Goal: Task Accomplishment & Management: Complete application form

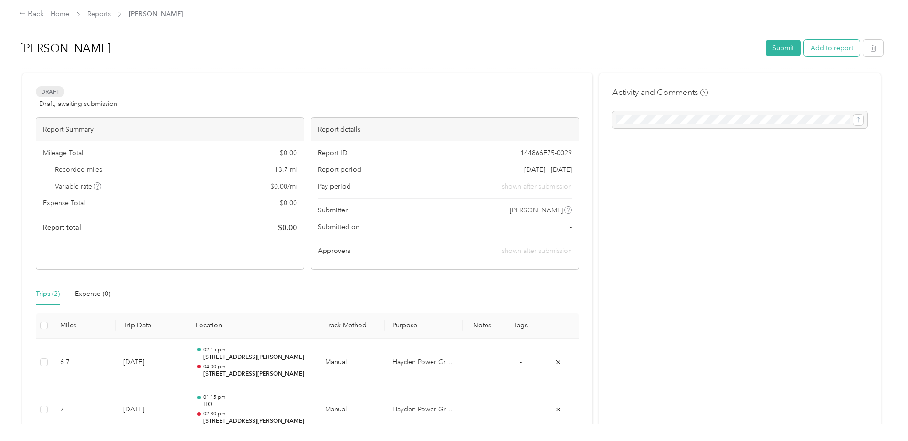
click at [814, 50] on button "Add to report" at bounding box center [832, 48] width 56 height 17
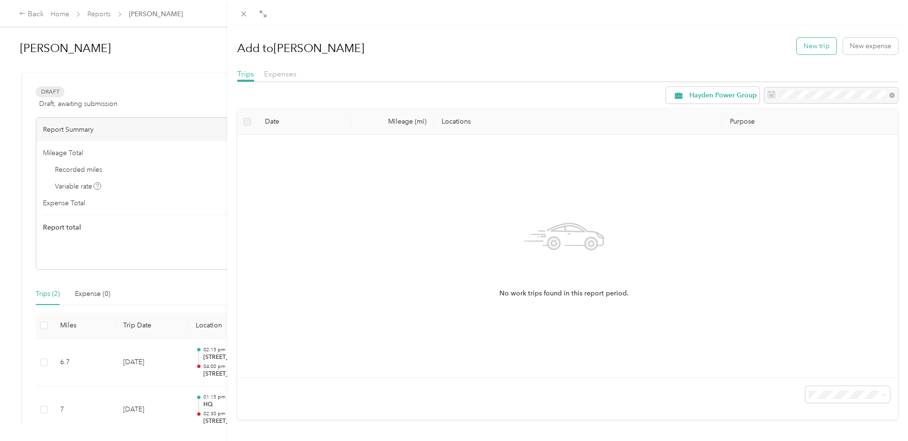
click at [808, 50] on button "New trip" at bounding box center [817, 46] width 40 height 17
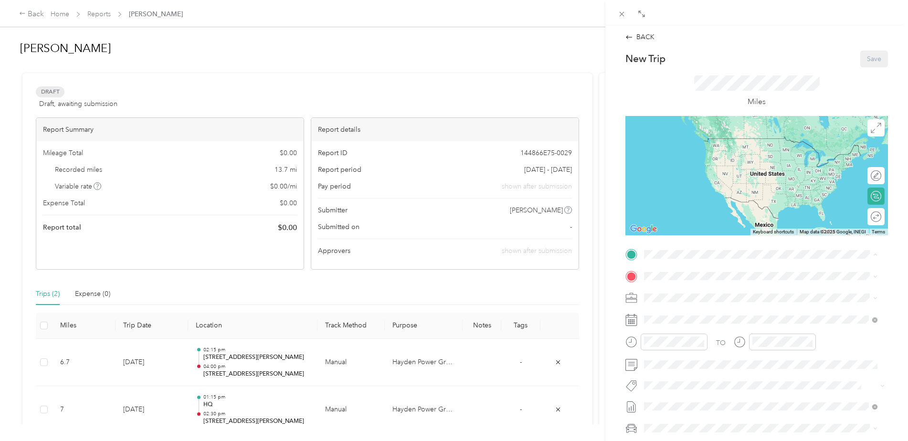
click at [687, 299] on span "[STREET_ADDRESS][PERSON_NAME] , 18202, [PERSON_NAME][GEOGRAPHIC_DATA], [GEOGRAP…" at bounding box center [759, 313] width 195 height 28
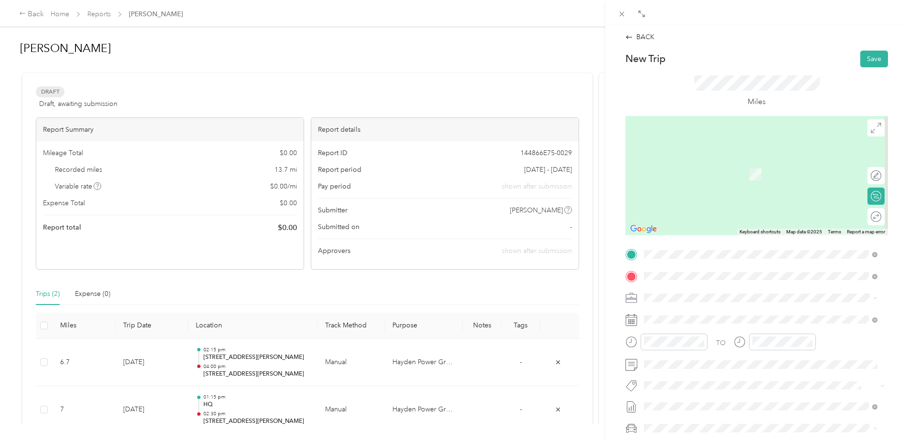
click at [687, 308] on span "[STREET_ADDRESS][PERSON_NAME][US_STATE]" at bounding box center [736, 310] width 148 height 9
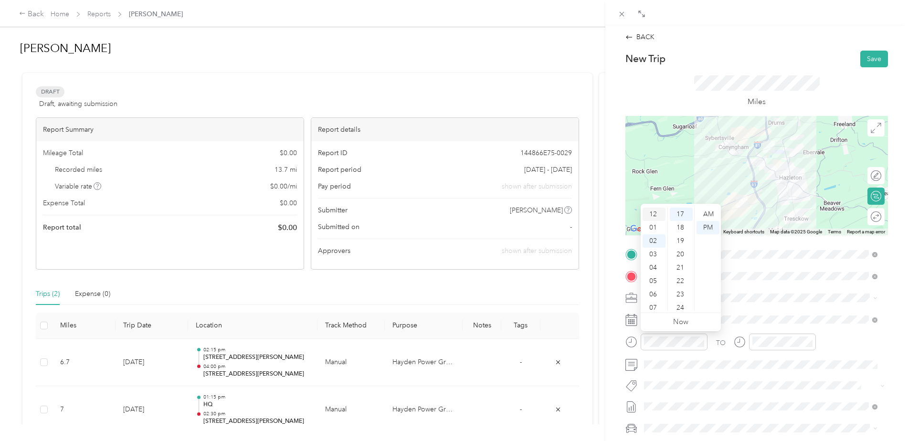
click at [651, 212] on div "12" at bounding box center [653, 214] width 23 height 13
click at [681, 232] on div "30" at bounding box center [681, 233] width 23 height 13
click at [708, 225] on div "PM" at bounding box center [707, 227] width 23 height 13
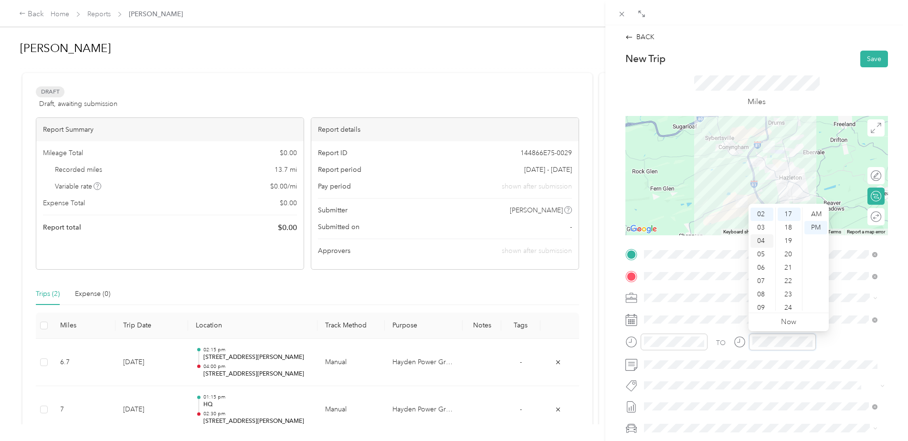
scroll to position [0, 0]
click at [762, 225] on div "01" at bounding box center [761, 227] width 23 height 13
click at [786, 253] on div "45" at bounding box center [788, 254] width 23 height 13
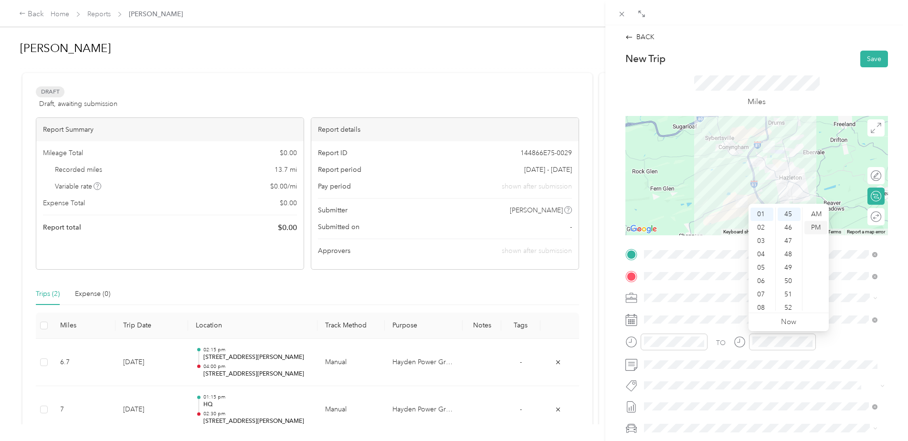
click at [819, 226] on div "PM" at bounding box center [815, 227] width 23 height 13
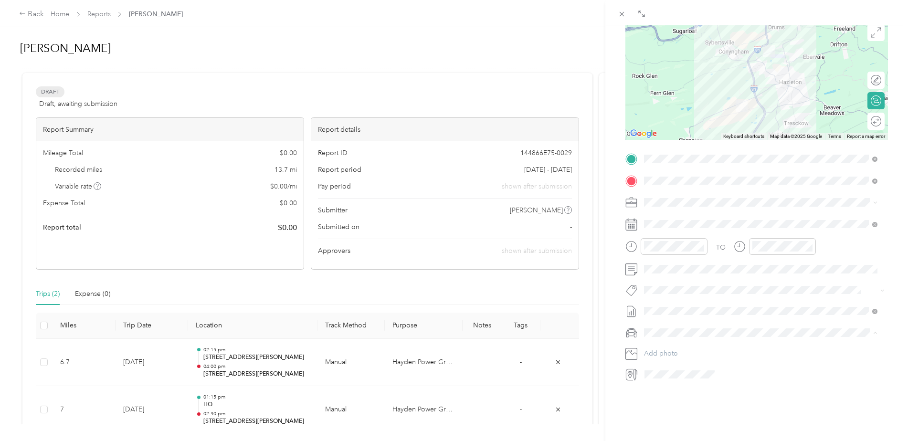
click at [656, 368] on span "dodge ram 1500" at bounding box center [673, 366] width 52 height 8
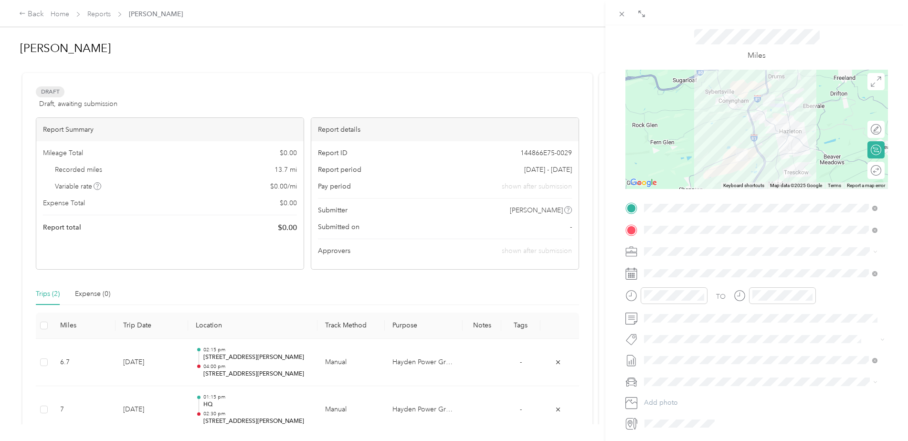
scroll to position [0, 0]
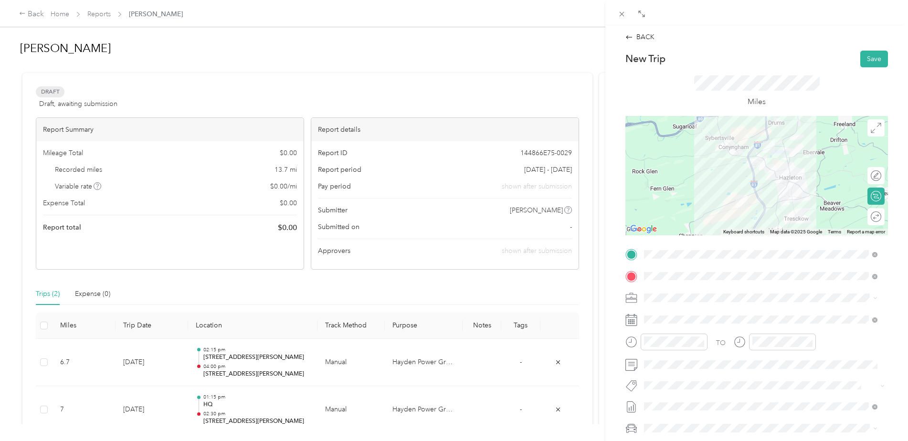
click at [767, 183] on div at bounding box center [756, 175] width 262 height 119
click at [868, 61] on button "Save" at bounding box center [874, 59] width 28 height 17
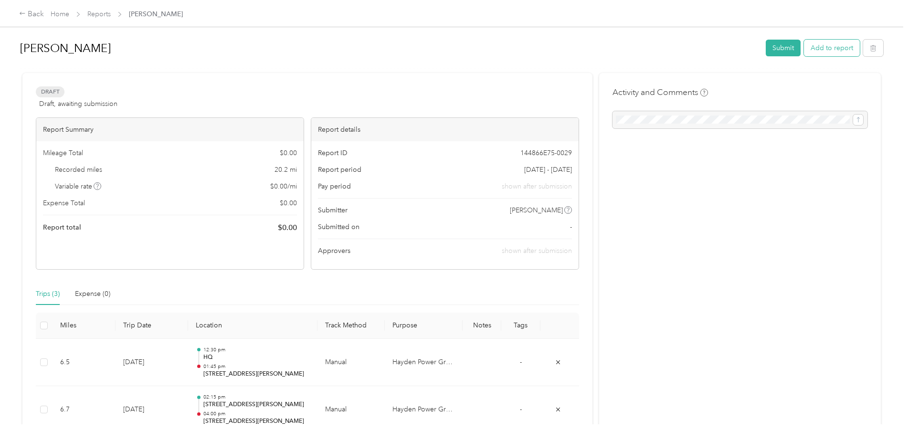
click at [820, 52] on button "Add to report" at bounding box center [832, 48] width 56 height 17
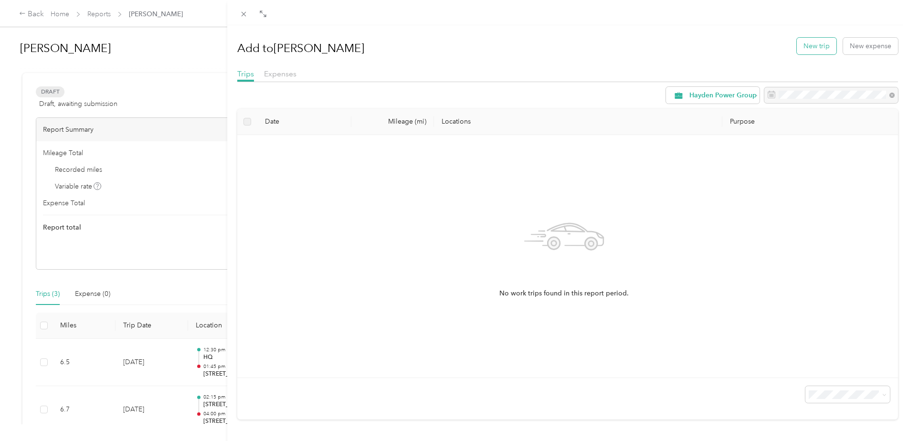
click at [811, 49] on button "New trip" at bounding box center [817, 46] width 40 height 17
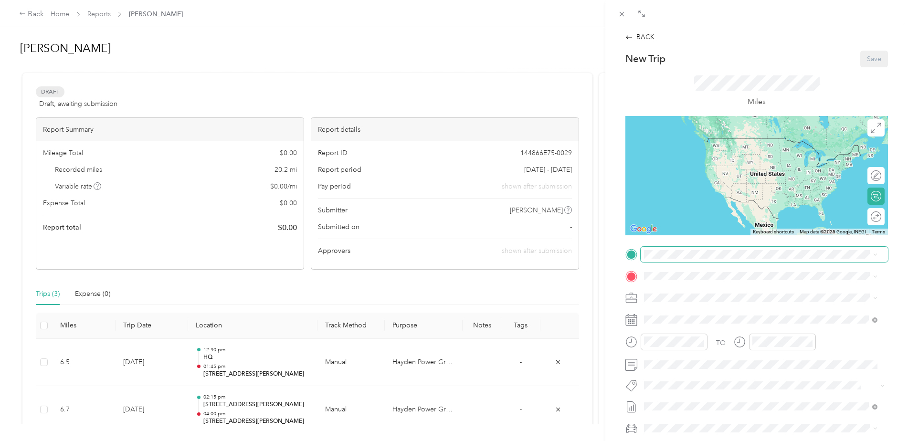
click at [668, 249] on span at bounding box center [763, 254] width 247 height 15
click at [702, 290] on span "[STREET_ADDRESS][PERSON_NAME][US_STATE]" at bounding box center [736, 288] width 148 height 9
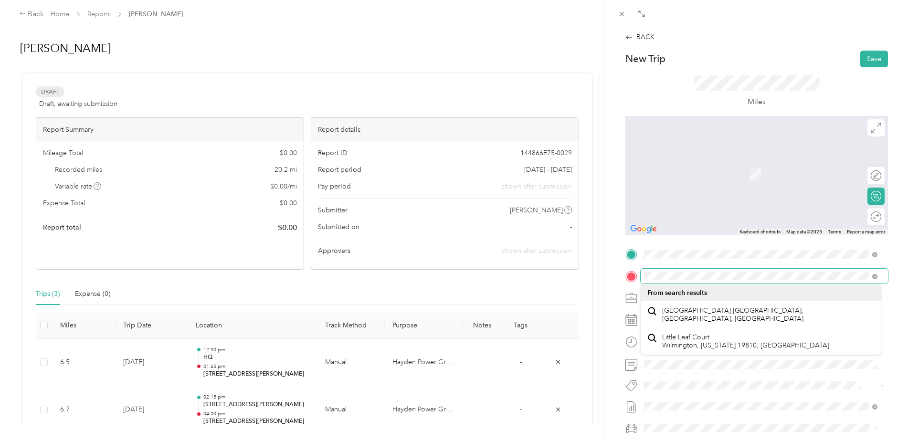
click at [629, 276] on div at bounding box center [756, 276] width 262 height 15
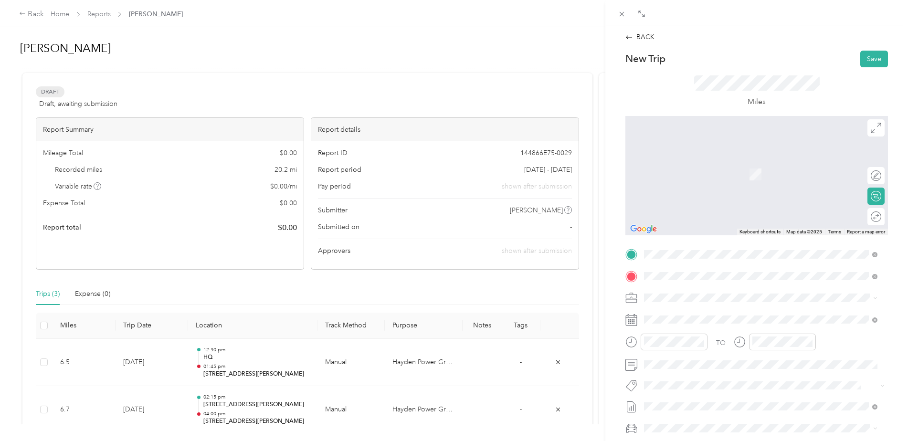
click at [696, 315] on span "[STREET_ADDRESS][PERSON_NAME][PERSON_NAME][US_STATE]" at bounding box center [762, 310] width 201 height 9
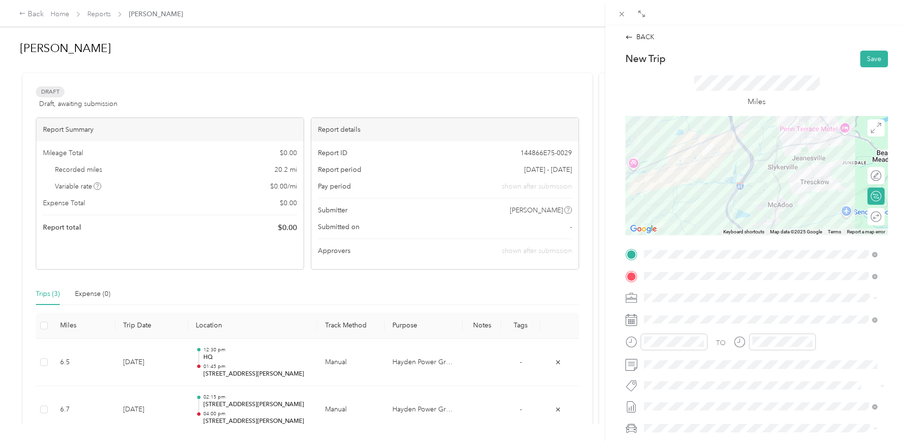
click at [810, 174] on div at bounding box center [756, 175] width 262 height 119
click at [655, 226] on div "01" at bounding box center [653, 227] width 23 height 13
click at [681, 291] on div "45" at bounding box center [681, 288] width 23 height 13
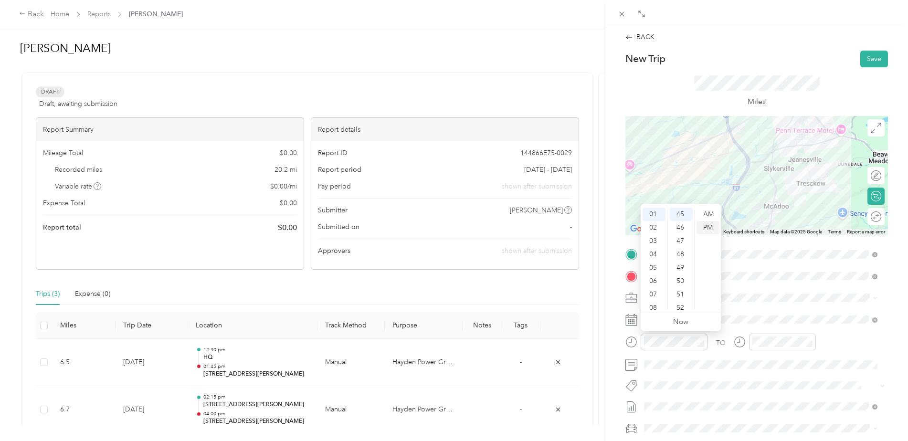
click at [707, 224] on div "PM" at bounding box center [707, 227] width 23 height 13
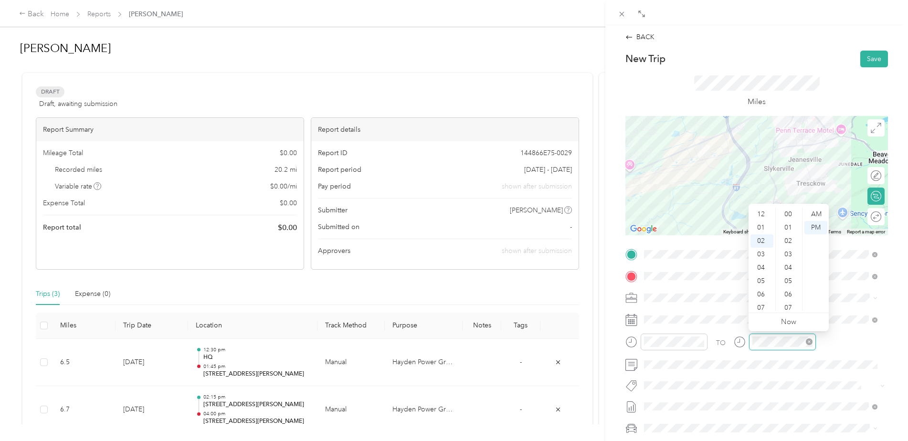
scroll to position [241, 0]
click at [762, 215] on div "02" at bounding box center [761, 214] width 23 height 13
click at [788, 287] on div "45" at bounding box center [788, 288] width 23 height 13
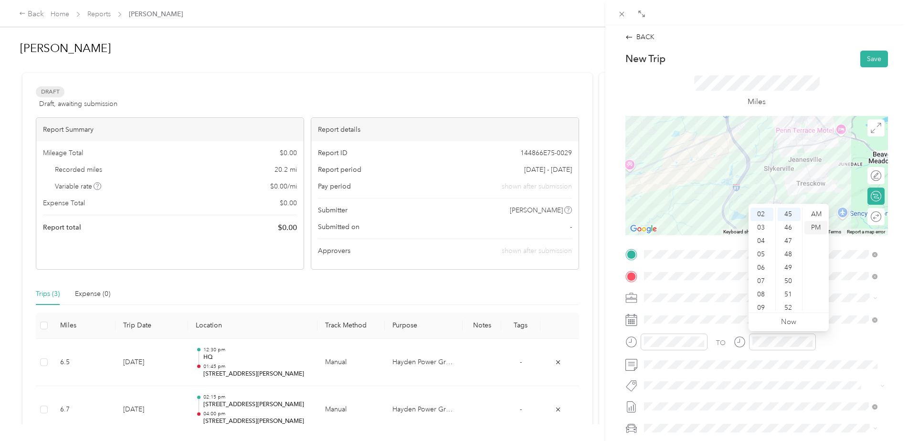
click at [818, 226] on div "PM" at bounding box center [815, 227] width 23 height 13
click at [788, 261] on div "45" at bounding box center [788, 261] width 23 height 13
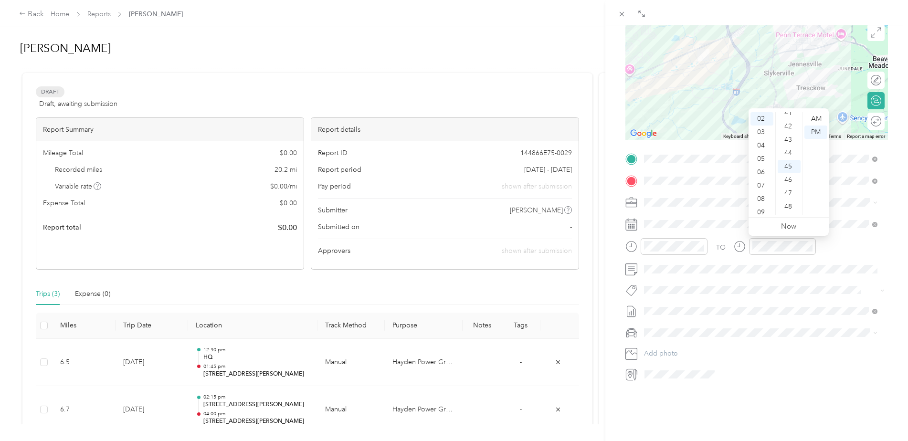
click at [664, 340] on span at bounding box center [763, 332] width 247 height 15
click at [661, 363] on span "dodge ram 1500" at bounding box center [673, 366] width 52 height 8
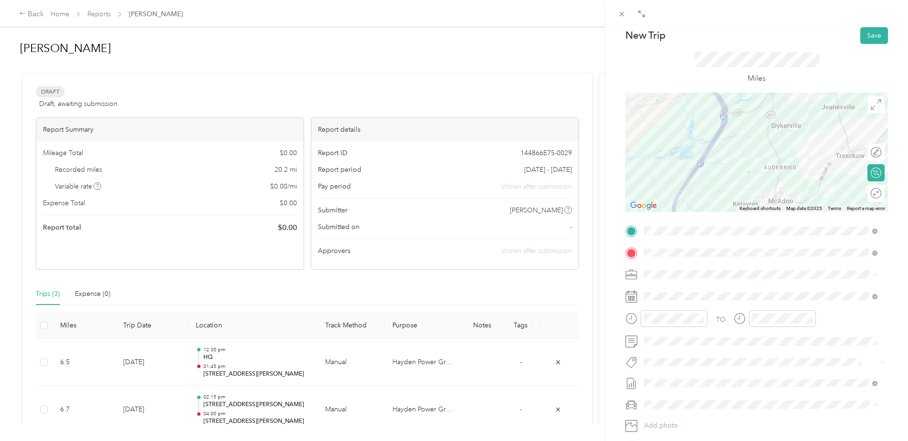
scroll to position [0, 0]
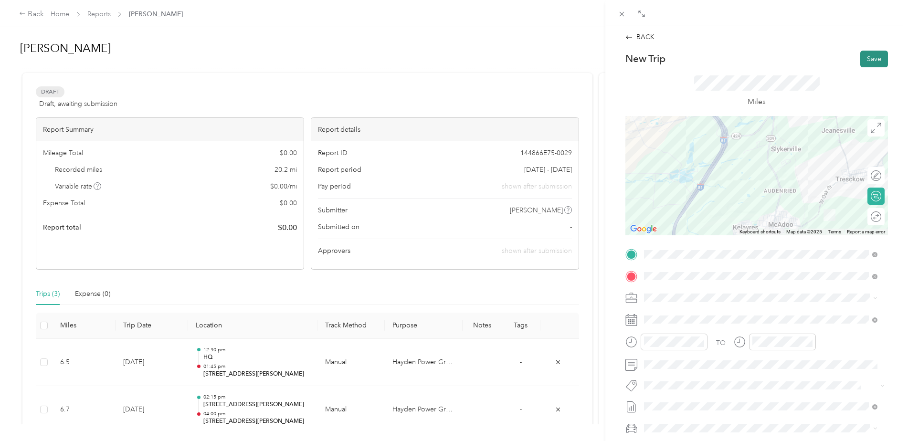
click at [873, 59] on button "Save" at bounding box center [874, 59] width 28 height 17
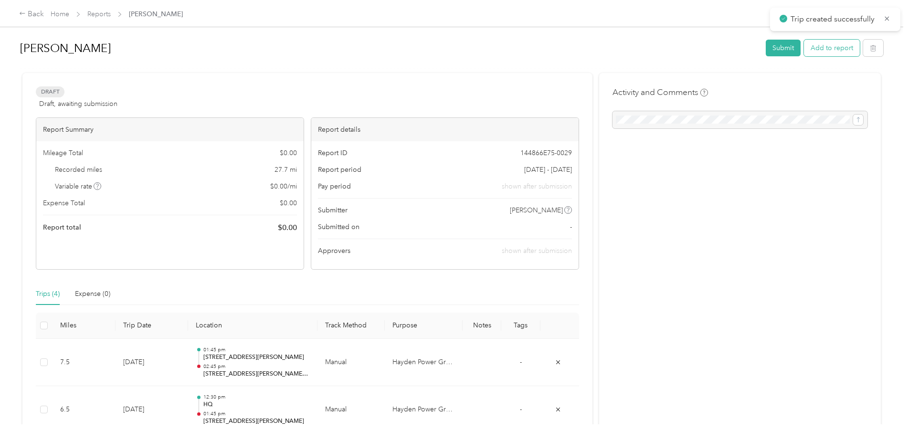
click at [827, 52] on button "Add to report" at bounding box center [832, 48] width 56 height 17
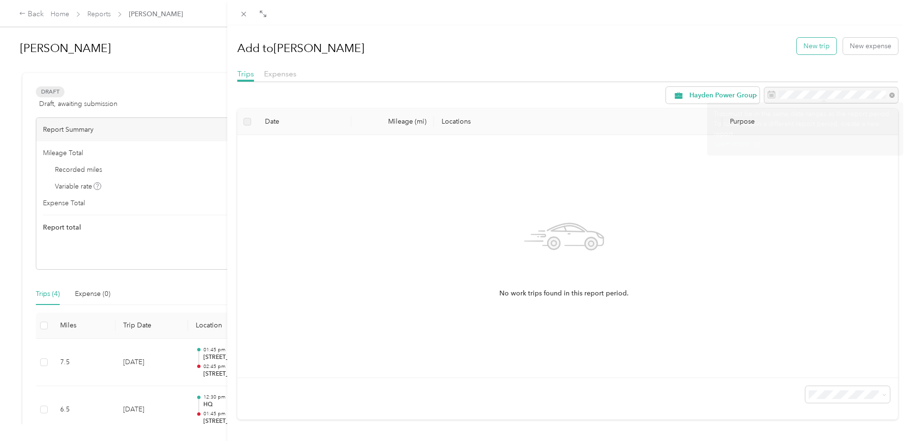
click at [806, 48] on button "New trip" at bounding box center [817, 46] width 40 height 17
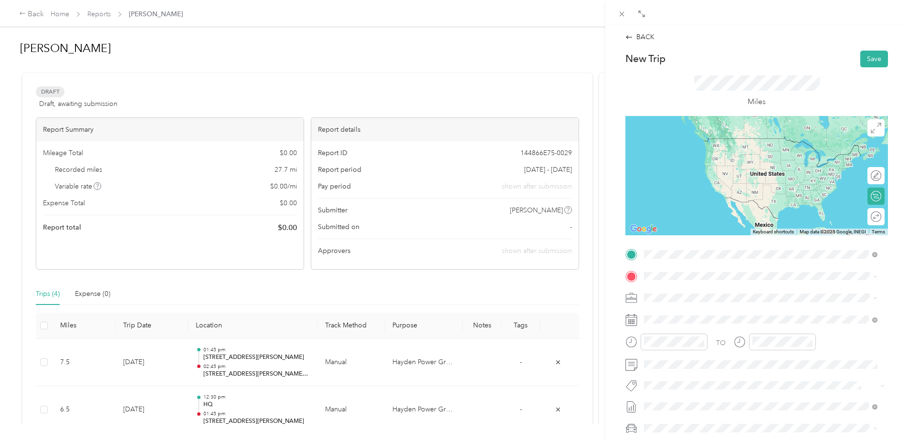
click at [676, 293] on span "[STREET_ADDRESS][PERSON_NAME][PERSON_NAME][US_STATE]" at bounding box center [762, 288] width 201 height 9
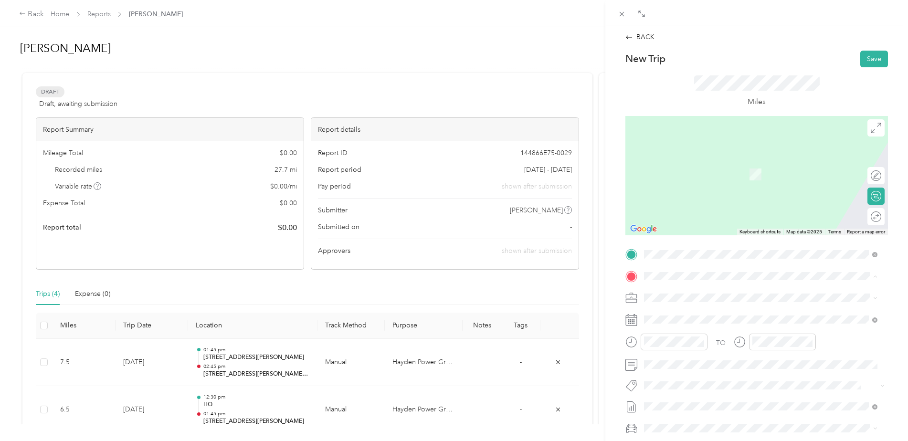
click at [672, 326] on span "[STREET_ADDRESS][PERSON_NAME] , 18202, [PERSON_NAME][GEOGRAPHIC_DATA], [GEOGRAP…" at bounding box center [759, 335] width 195 height 28
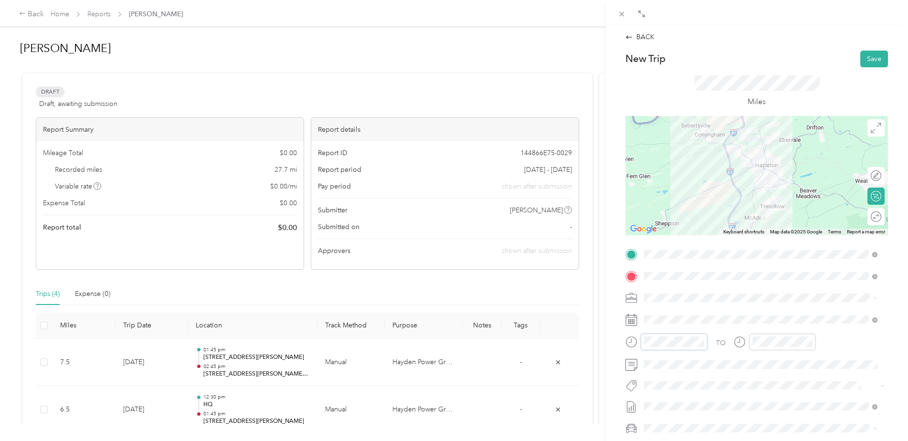
scroll to position [267, 0]
click at [653, 216] on div "02" at bounding box center [653, 214] width 23 height 13
click at [682, 309] on div "45" at bounding box center [681, 309] width 23 height 13
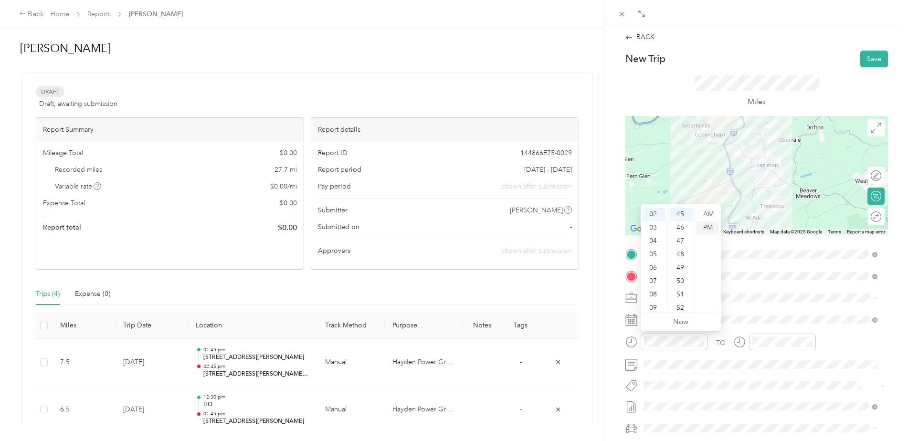
click at [711, 230] on div "PM" at bounding box center [707, 227] width 23 height 13
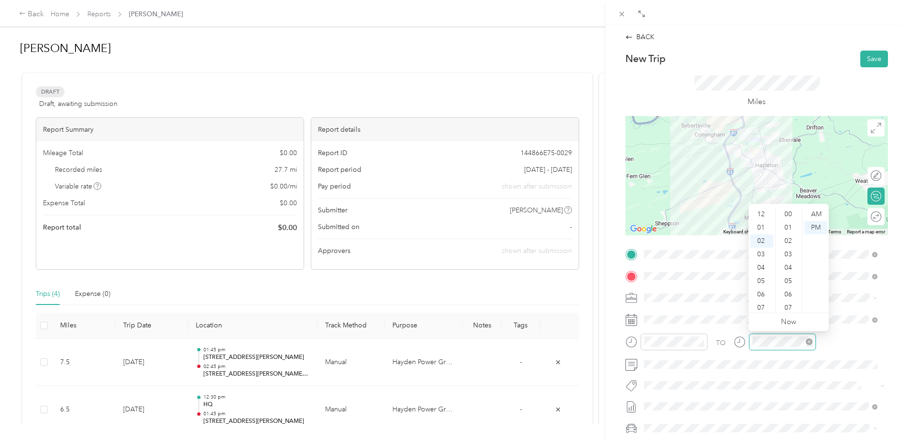
scroll to position [27, 0]
click at [762, 228] on div "03" at bounding box center [761, 227] width 23 height 13
click at [785, 300] on div "10" at bounding box center [788, 300] width 23 height 13
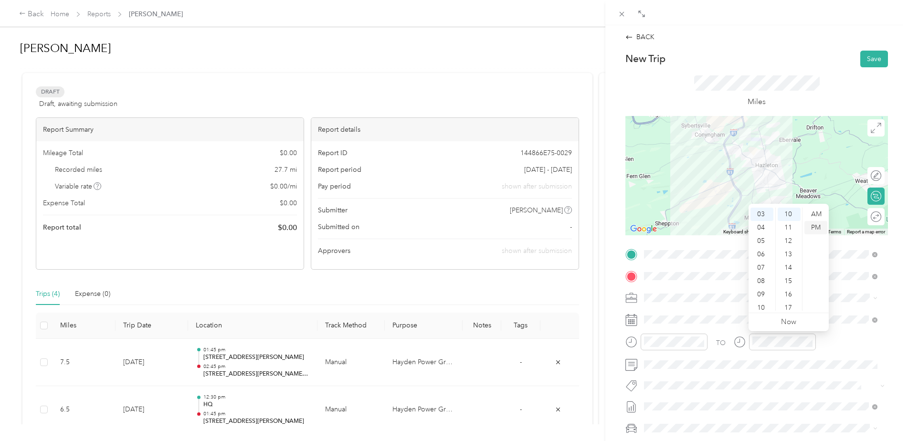
click at [814, 225] on div "PM" at bounding box center [815, 227] width 23 height 13
click at [661, 423] on span at bounding box center [763, 427] width 247 height 15
click at [669, 413] on div "dodge ram 1500" at bounding box center [760, 411] width 227 height 10
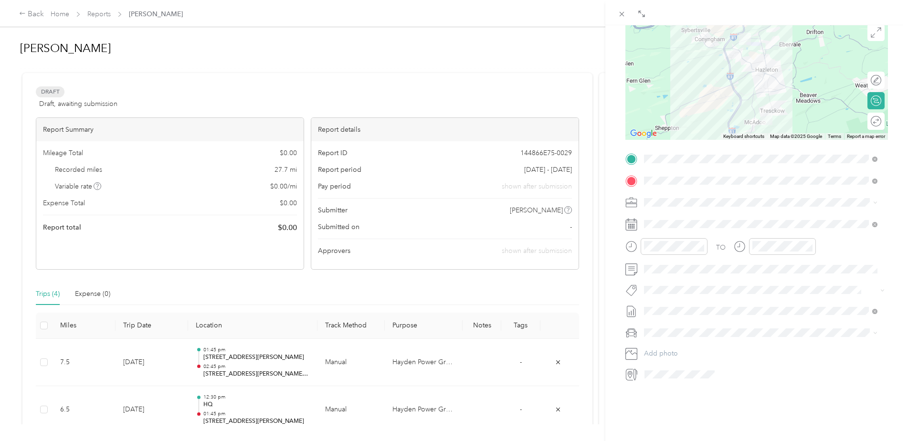
scroll to position [0, 0]
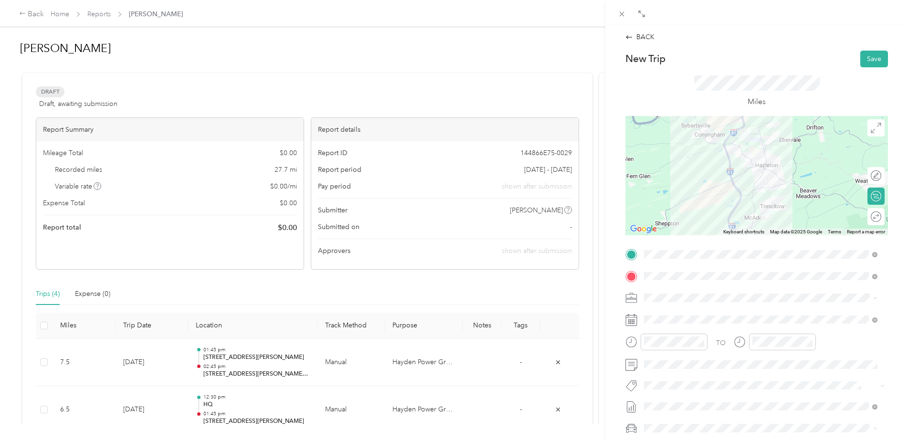
click at [760, 168] on div at bounding box center [756, 175] width 262 height 119
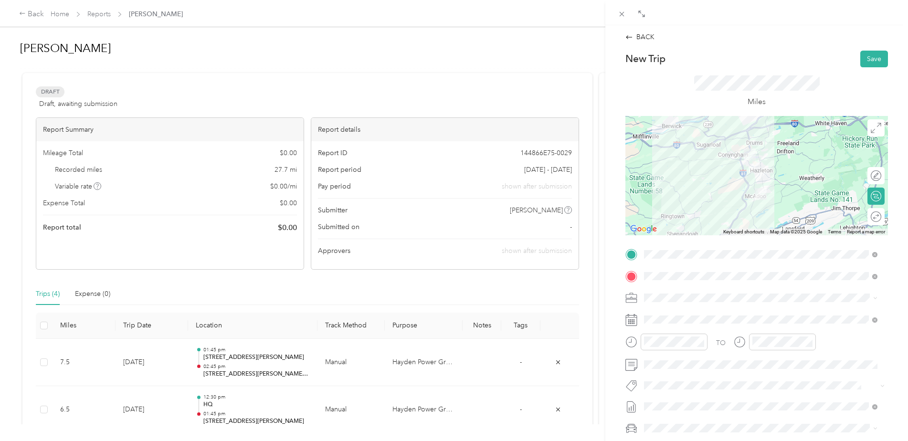
click at [742, 178] on div at bounding box center [756, 175] width 262 height 119
click at [741, 179] on div at bounding box center [756, 175] width 262 height 119
click at [861, 57] on button "Save" at bounding box center [874, 59] width 28 height 17
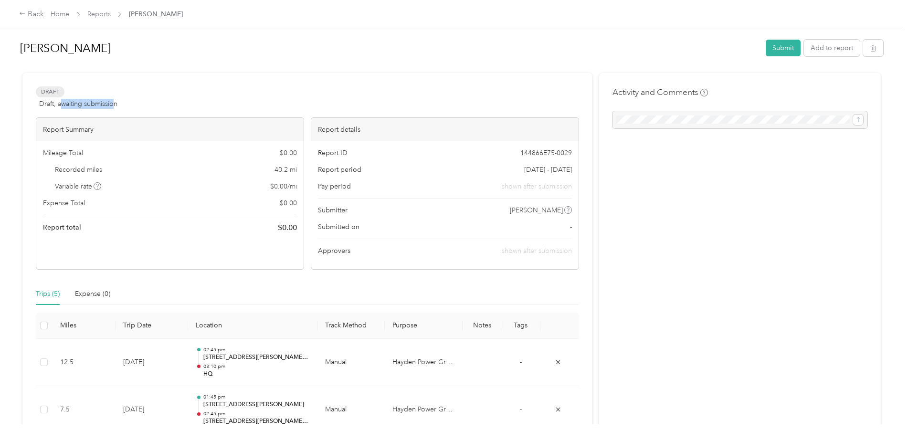
drag, startPoint x: 62, startPoint y: 105, endPoint x: 114, endPoint y: 104, distance: 51.6
click at [114, 104] on span "Draft, awaiting submission" at bounding box center [78, 104] width 78 height 10
